Goal: Obtain resource: Obtain resource

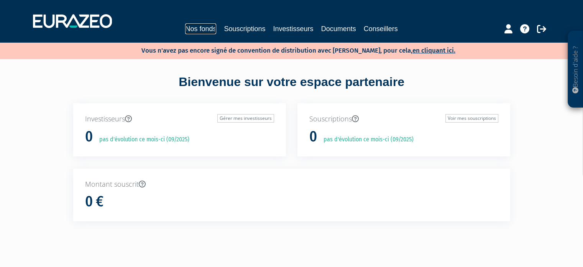
click at [198, 31] on link "Nos fonds" at bounding box center [200, 28] width 31 height 11
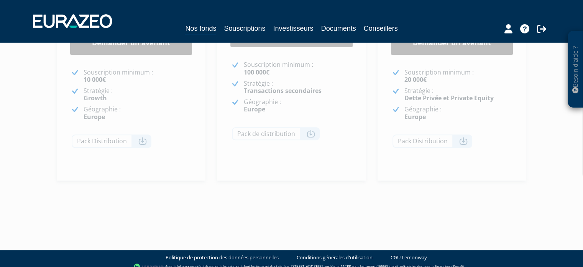
scroll to position [77, 0]
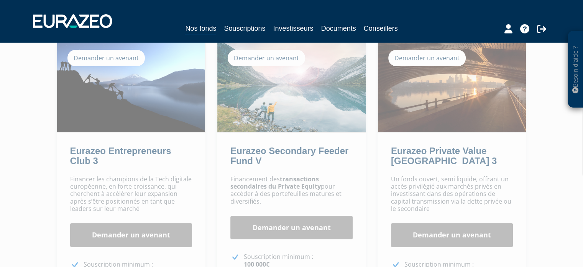
click at [451, 133] on div "Eurazeo Private Value Europe 3 Demander un avenant Choisir Demander un avenant" at bounding box center [452, 207] width 149 height 330
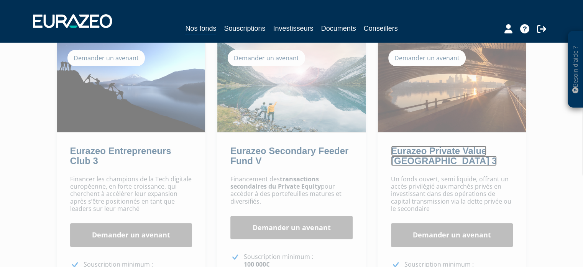
click at [446, 155] on link "Eurazeo Private Value Europe 3" at bounding box center [444, 155] width 106 height 20
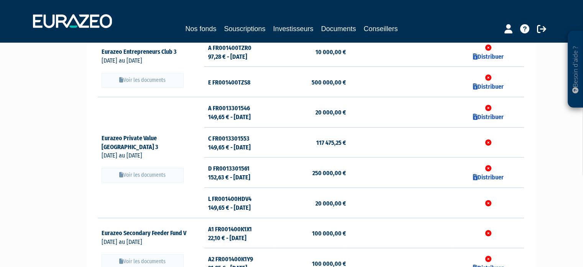
scroll to position [115, 0]
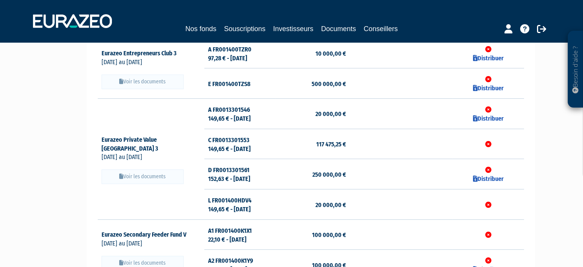
click at [135, 176] on button "Voir les documents" at bounding box center [143, 176] width 82 height 15
click at [120, 173] on icon at bounding box center [121, 175] width 4 height 5
click at [132, 171] on button "Voir les documents" at bounding box center [143, 176] width 82 height 15
click at [122, 173] on icon at bounding box center [121, 175] width 4 height 5
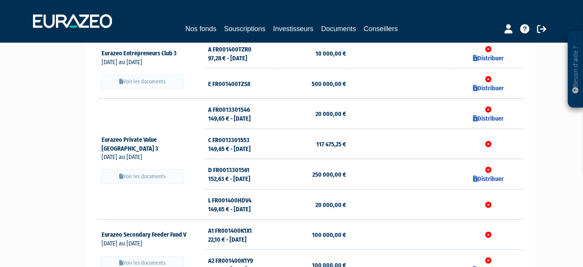
click at [137, 171] on button "Voir les documents" at bounding box center [143, 176] width 82 height 15
click at [141, 170] on button "Voir les documents" at bounding box center [143, 176] width 82 height 15
click at [122, 173] on icon at bounding box center [121, 175] width 4 height 5
click at [226, 108] on td "A FR0013301546 149,65 € - 05/09/2025" at bounding box center [239, 114] width 71 height 30
click at [136, 173] on button "Voir les documents" at bounding box center [143, 176] width 82 height 15
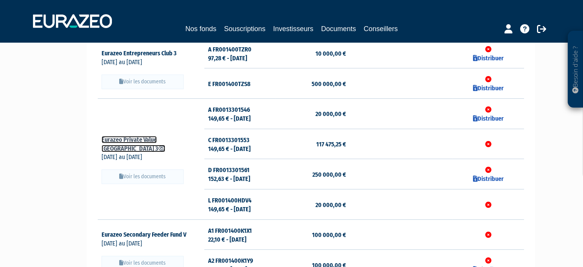
click at [165, 145] on icon at bounding box center [161, 148] width 7 height 6
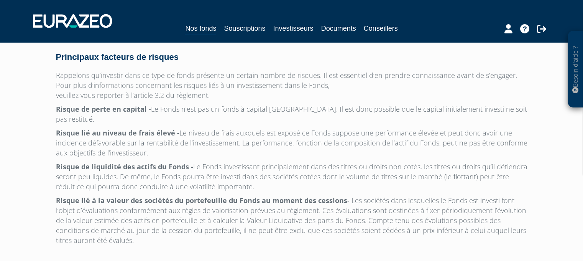
scroll to position [2371, 0]
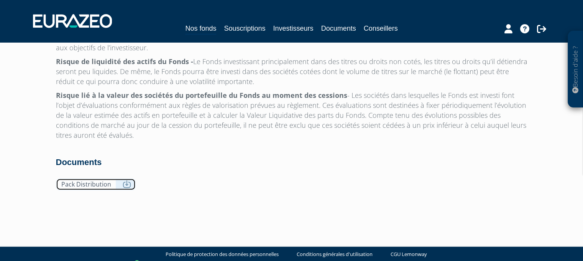
click at [93, 178] on link "Pack Distribution" at bounding box center [96, 184] width 80 height 12
